Goal: Information Seeking & Learning: Learn about a topic

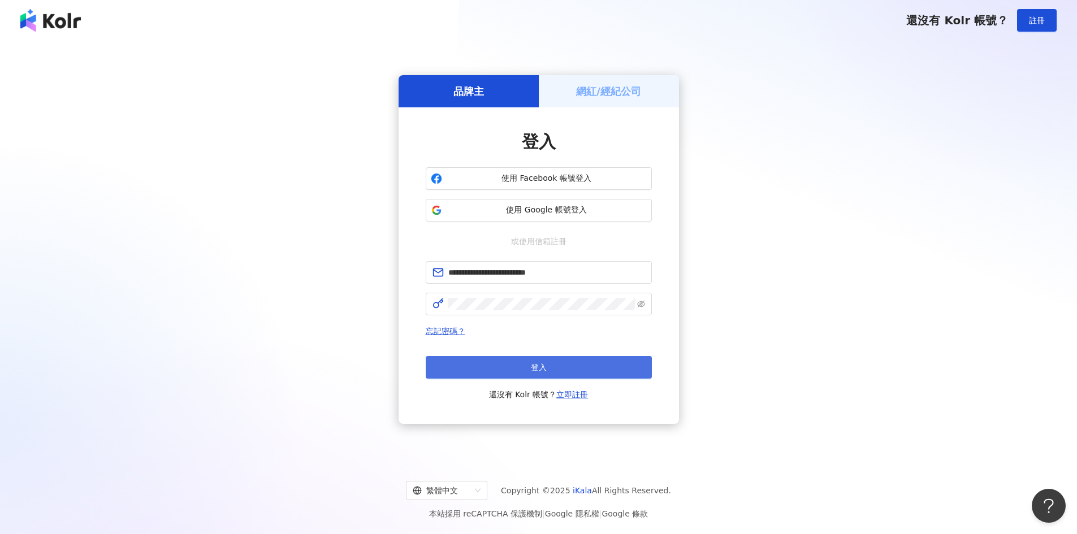
click at [526, 374] on button "登入" at bounding box center [539, 367] width 226 height 23
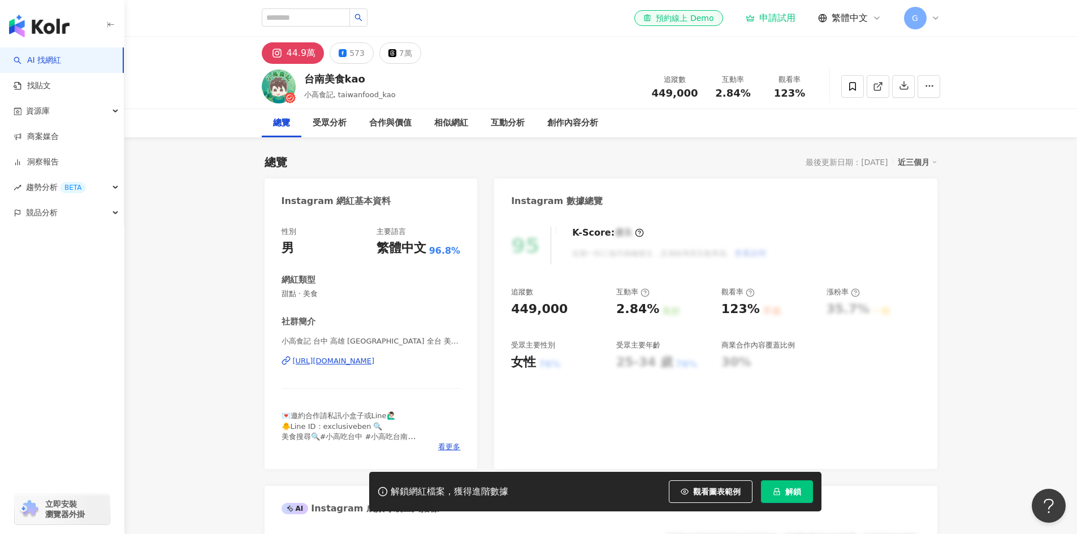
click at [937, 21] on icon at bounding box center [935, 18] width 9 height 9
click at [996, 150] on div "切換工作區" at bounding box center [978, 153] width 145 height 23
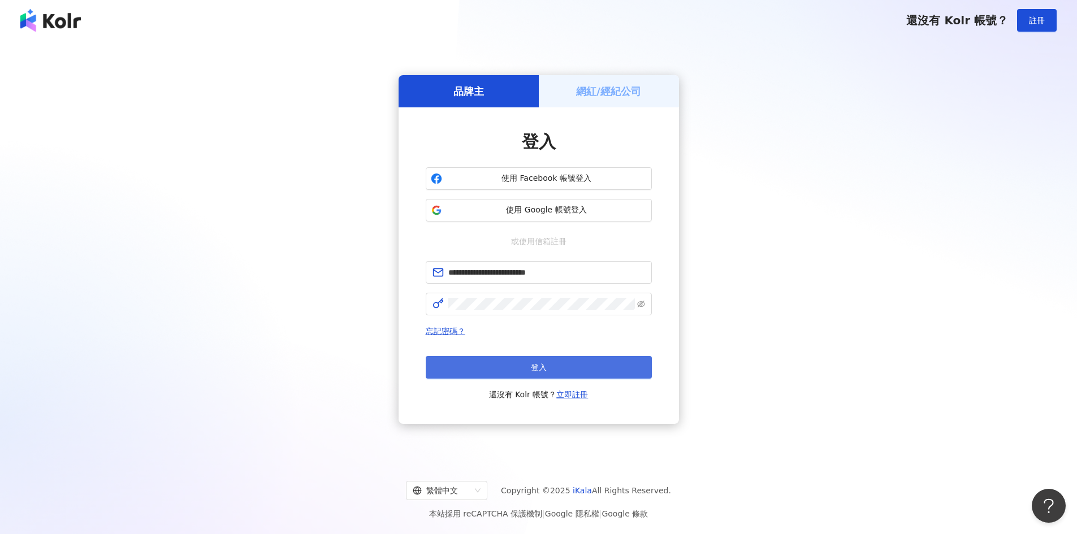
click at [598, 376] on button "登入" at bounding box center [539, 367] width 226 height 23
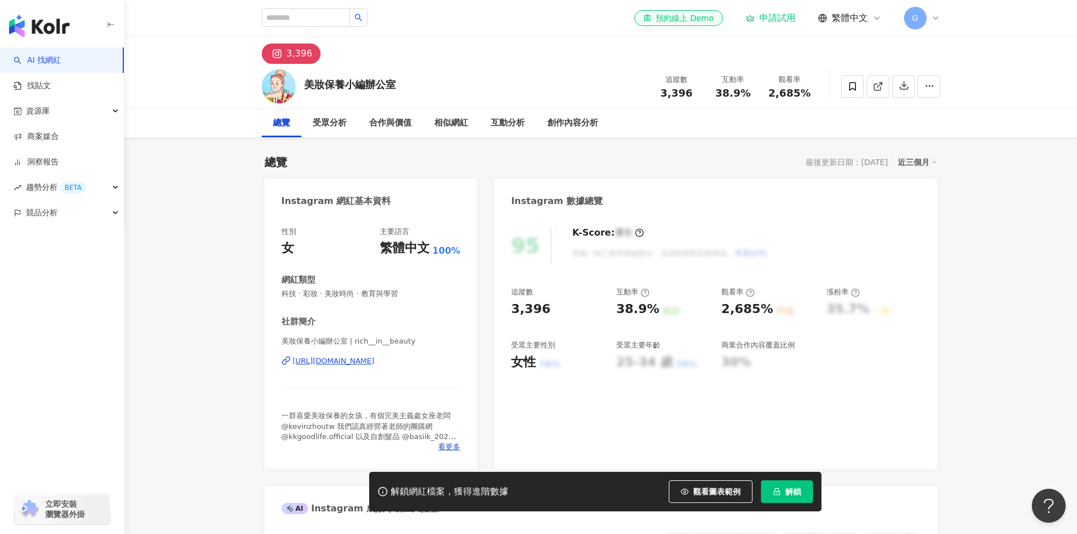
click at [345, 363] on div "https://www.instagram.com/rich__in__beauty/" at bounding box center [334, 361] width 82 height 10
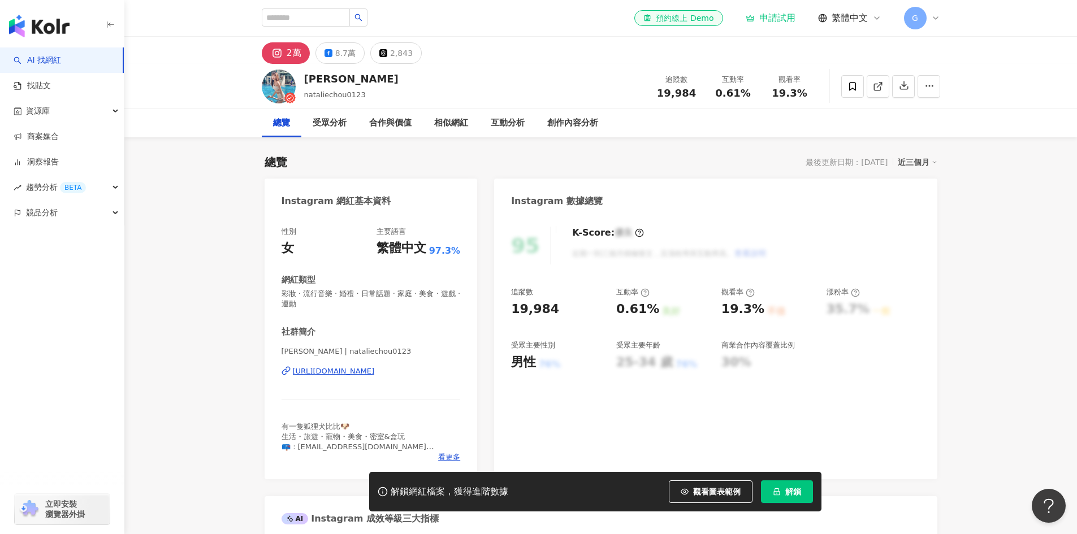
click at [315, 374] on div "https://www.instagram.com/nataliechou0123/" at bounding box center [334, 371] width 82 height 10
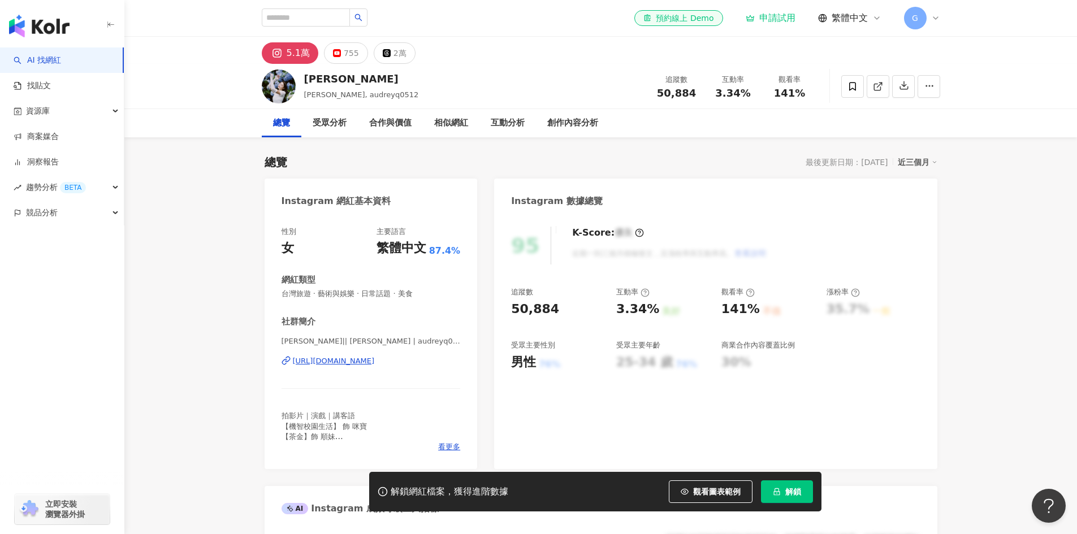
click at [375, 363] on div "https://www.instagram.com/audreyq0512/" at bounding box center [334, 361] width 82 height 10
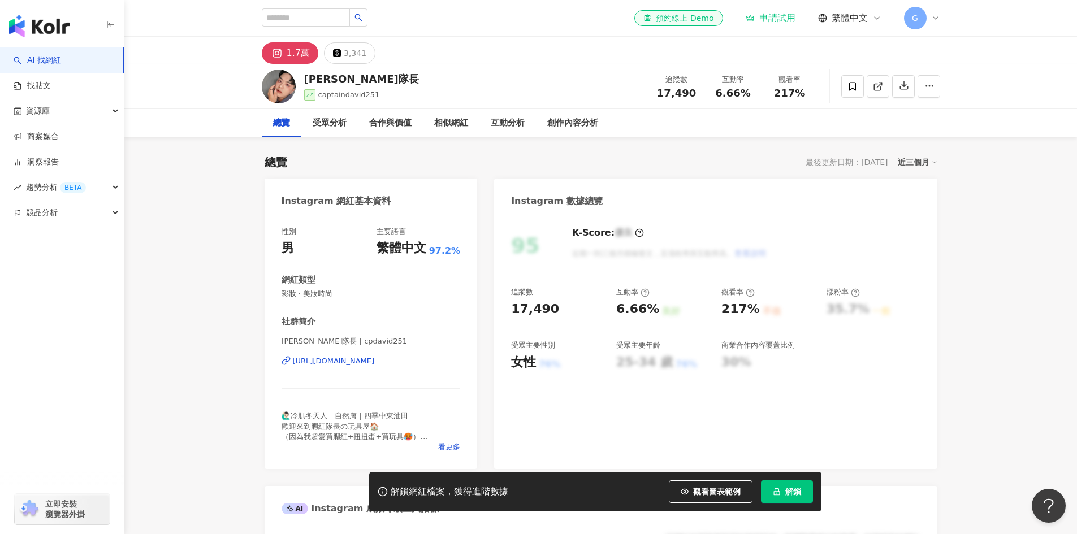
click at [361, 364] on div "[URL][DOMAIN_NAME]" at bounding box center [334, 361] width 82 height 10
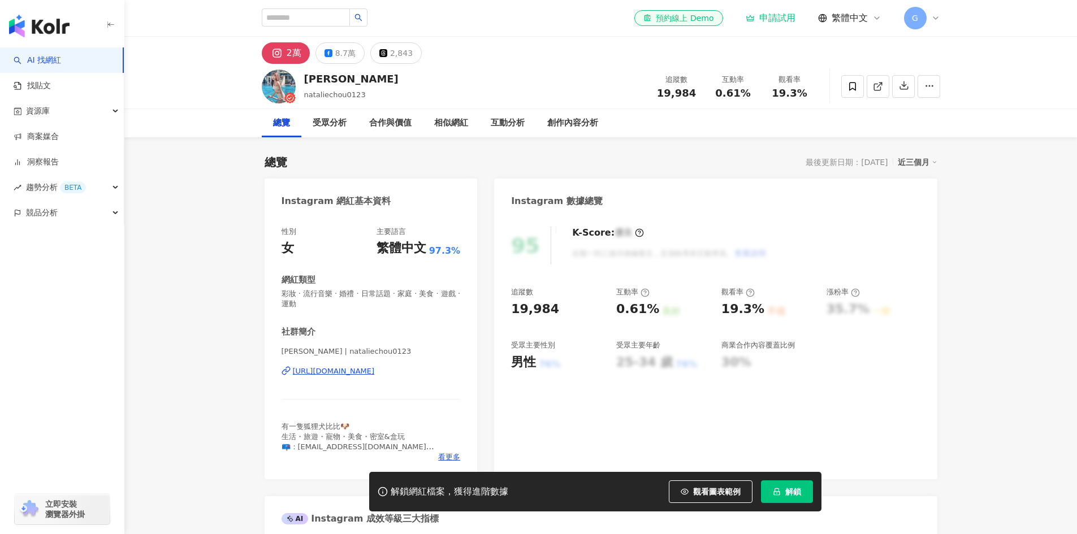
click at [336, 371] on div "https://www.instagram.com/nataliechou0123/" at bounding box center [334, 371] width 82 height 10
